Goal: Task Accomplishment & Management: Complete application form

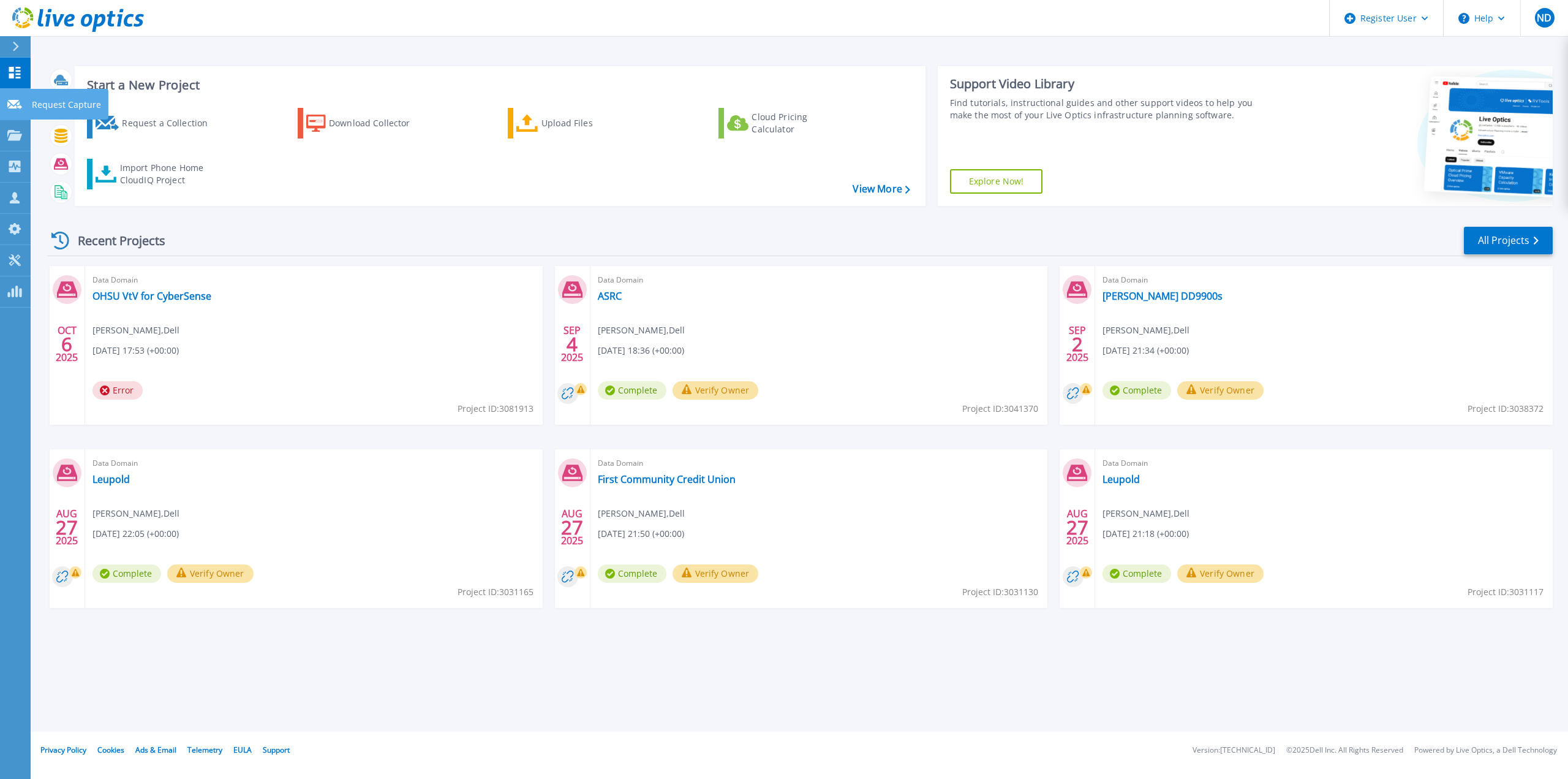
click at [51, 100] on p "Request Capture" at bounding box center [66, 105] width 69 height 32
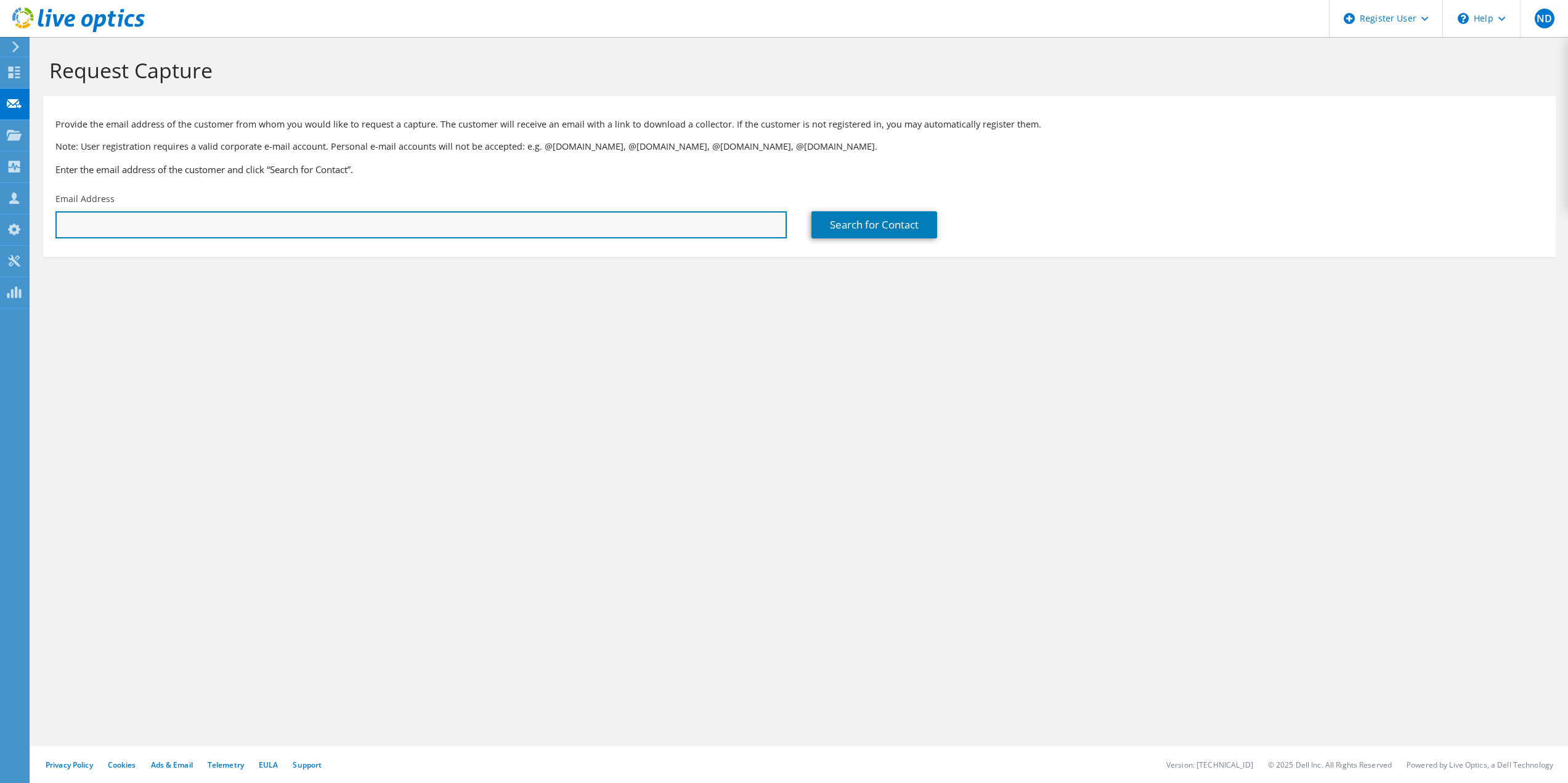
click at [311, 228] on input "text" at bounding box center [421, 225] width 732 height 27
paste input "jasonw@triplebcorp.com"
type input "jasonw@triplebcorp.com"
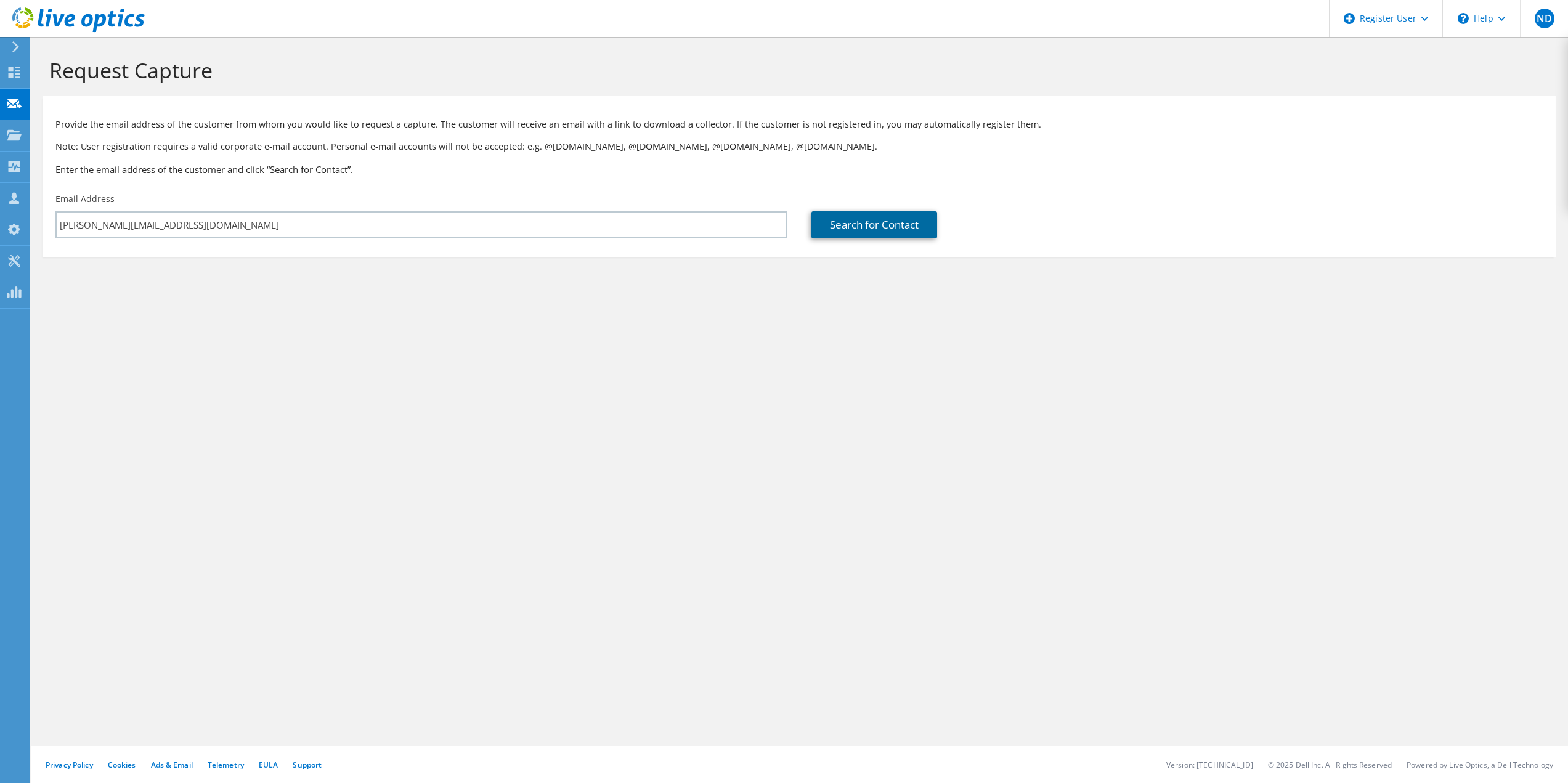
click at [839, 232] on link "Search for Contact" at bounding box center [874, 225] width 126 height 27
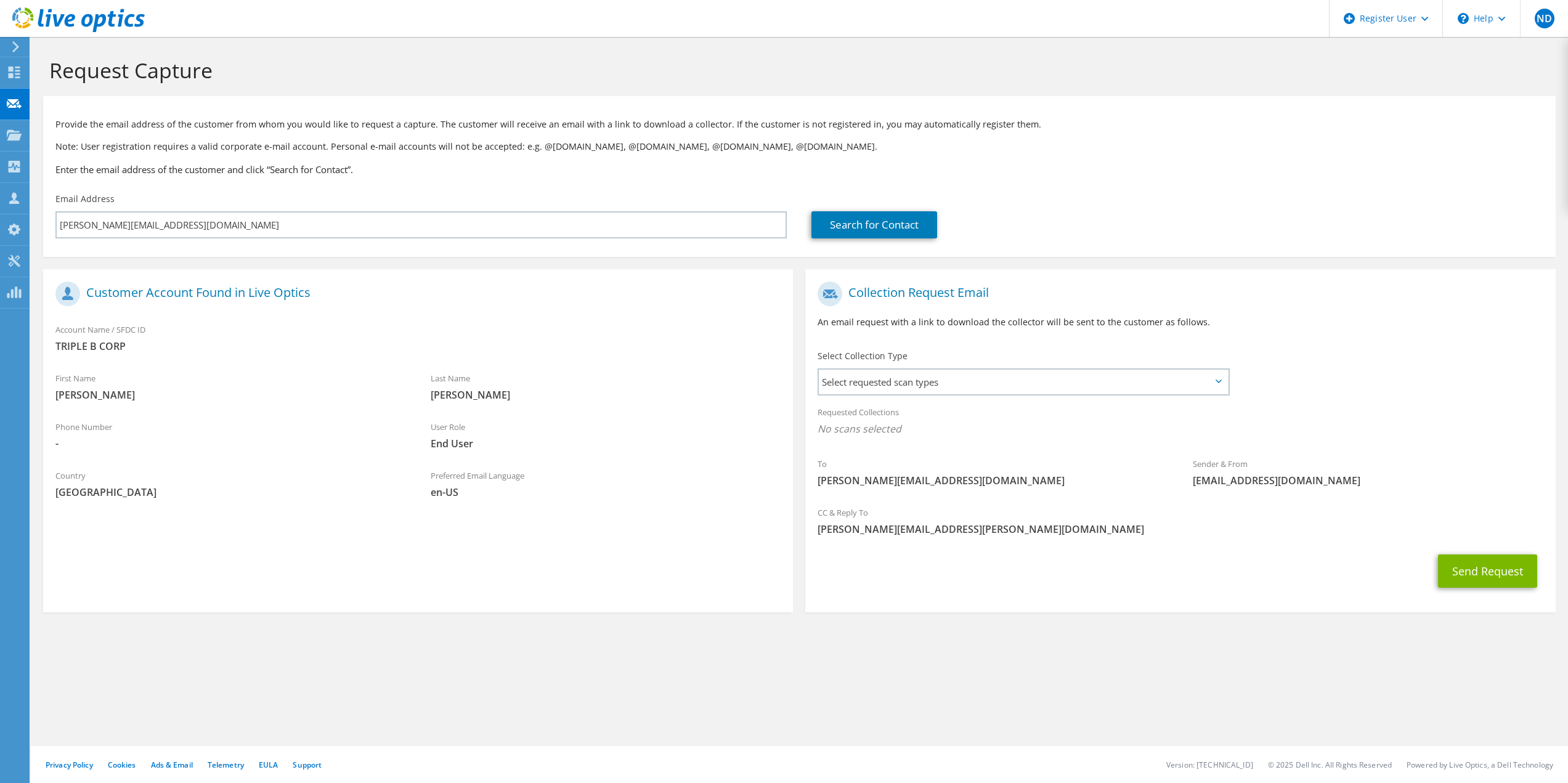
click at [1217, 383] on icon at bounding box center [1218, 381] width 6 height 3
click at [1214, 385] on span "Select requested scan types" at bounding box center [1022, 381] width 408 height 25
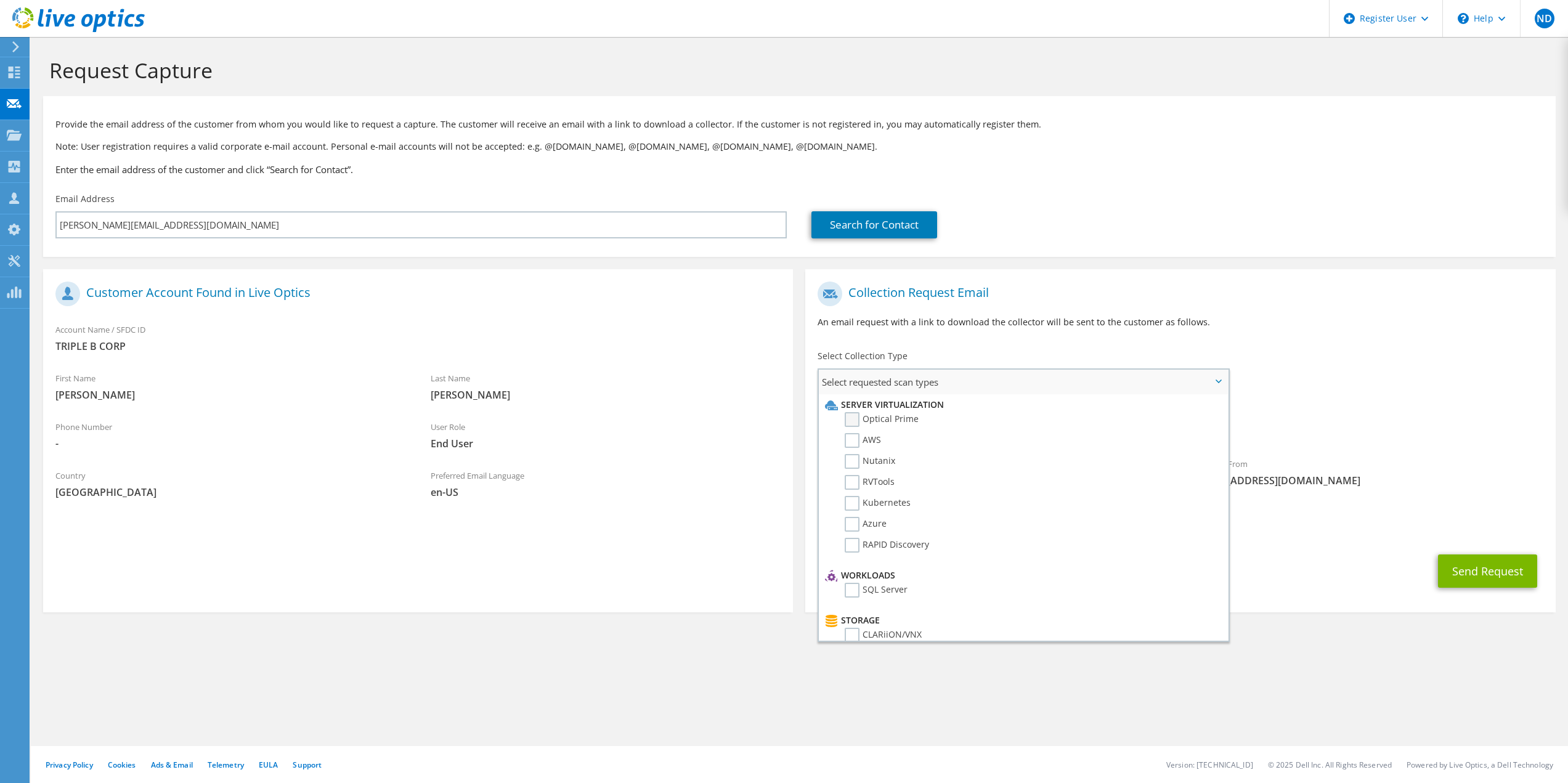
click at [900, 419] on label "Optical Prime" at bounding box center [881, 419] width 74 height 14
click at [0, 0] on input "Optical Prime" at bounding box center [0, 0] width 0 height 0
click at [1347, 414] on div "Requested Collections No scans selected Optical Prime" at bounding box center [1180, 424] width 750 height 49
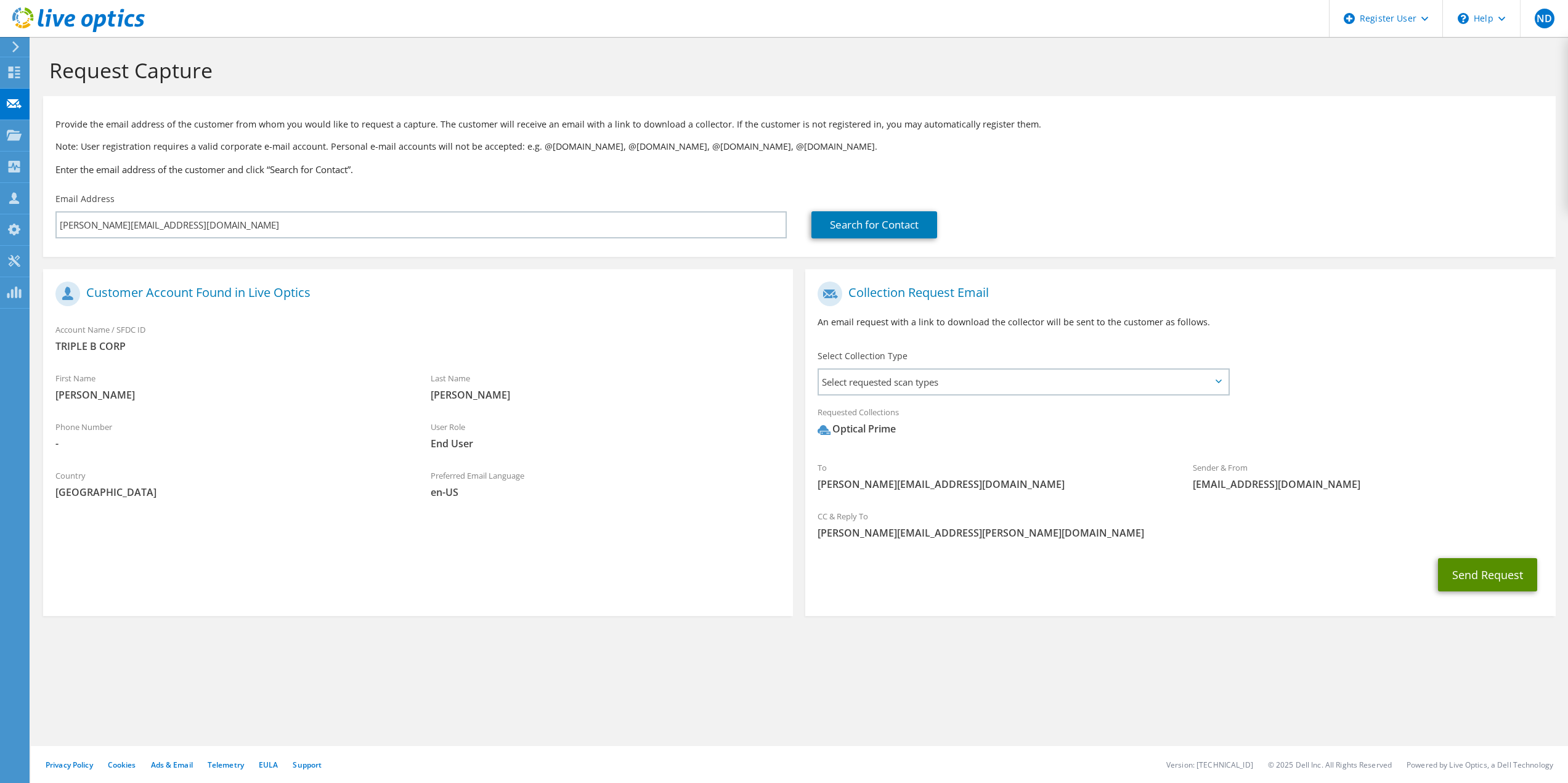
click at [1471, 575] on button "Send Request" at bounding box center [1487, 574] width 99 height 33
